Goal: Go to known website: Access a specific website the user already knows

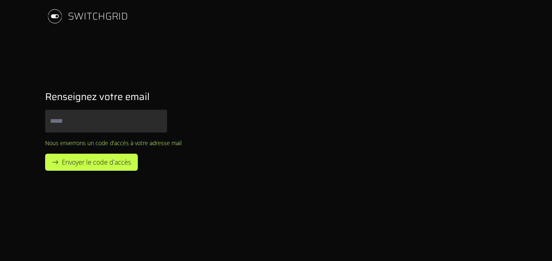
click at [131, 124] on input "Email" at bounding box center [106, 121] width 122 height 23
type input "**********"
click at [98, 164] on span "Envoyer le code d'accès" at bounding box center [96, 162] width 69 height 10
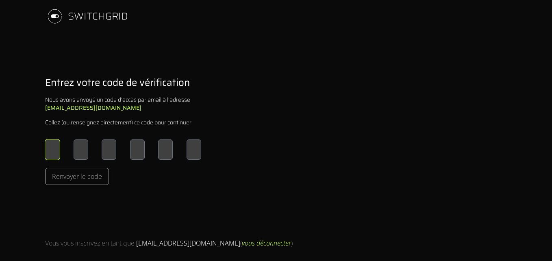
click at [50, 150] on input "Please enter OTP character 1" at bounding box center [52, 150] width 15 height 20
type input "*"
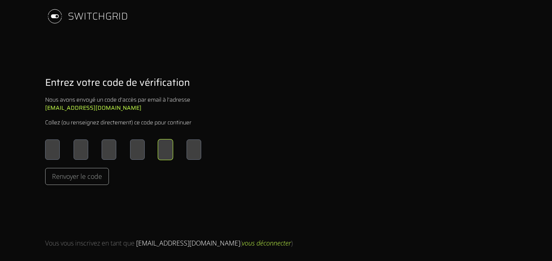
type input "*"
